Goal: Task Accomplishment & Management: Use online tool/utility

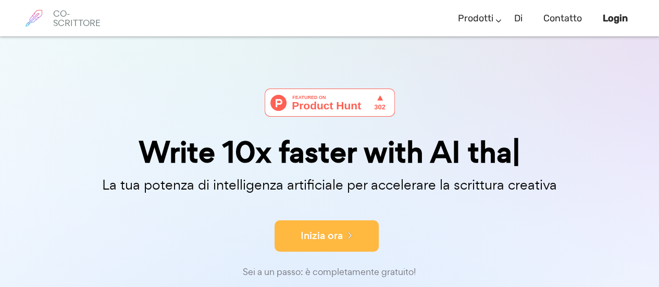
click at [340, 239] on font "Inizia ora" at bounding box center [322, 236] width 42 height 14
